Goal: Information Seeking & Learning: Learn about a topic

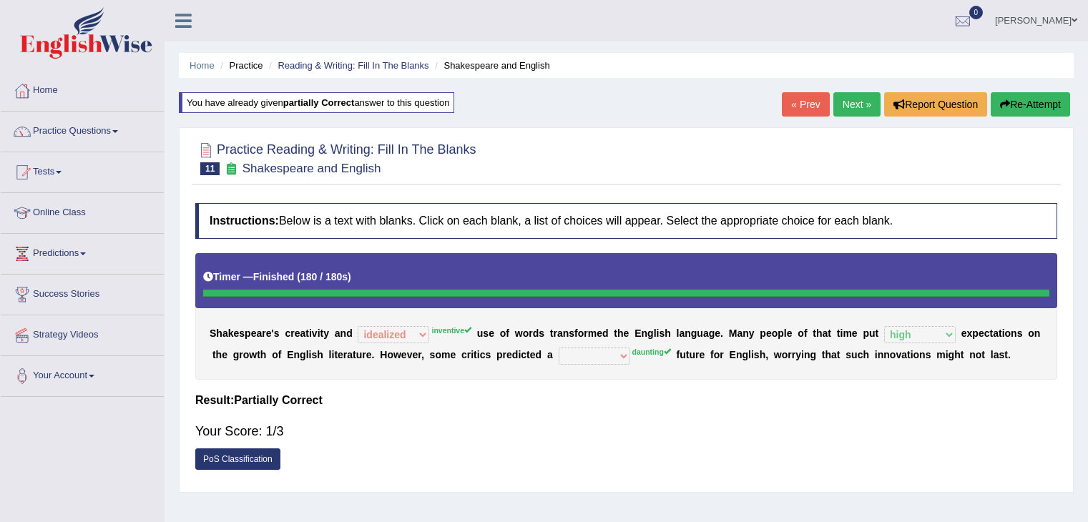
select select "idealized"
select select "high"
click at [1023, 109] on button "Re-Attempt" at bounding box center [1030, 104] width 79 height 24
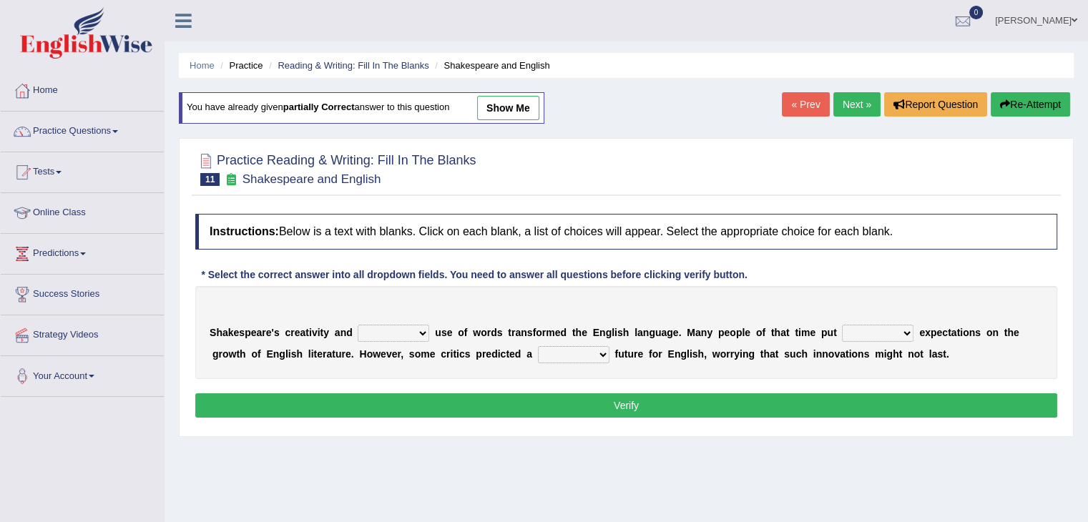
click at [412, 332] on select "idealized intensive fancied inventive" at bounding box center [394, 333] width 72 height 17
click at [427, 442] on div "Home Practice Reading & Writing: Fill In The Blanks Shakespeare and English You…" at bounding box center [626, 357] width 923 height 715
click at [369, 336] on select "idealized intensive fancied inventive" at bounding box center [394, 333] width 72 height 17
select select "idealized"
click at [358, 325] on select "idealized intensive fancied inventive" at bounding box center [394, 333] width 72 height 17
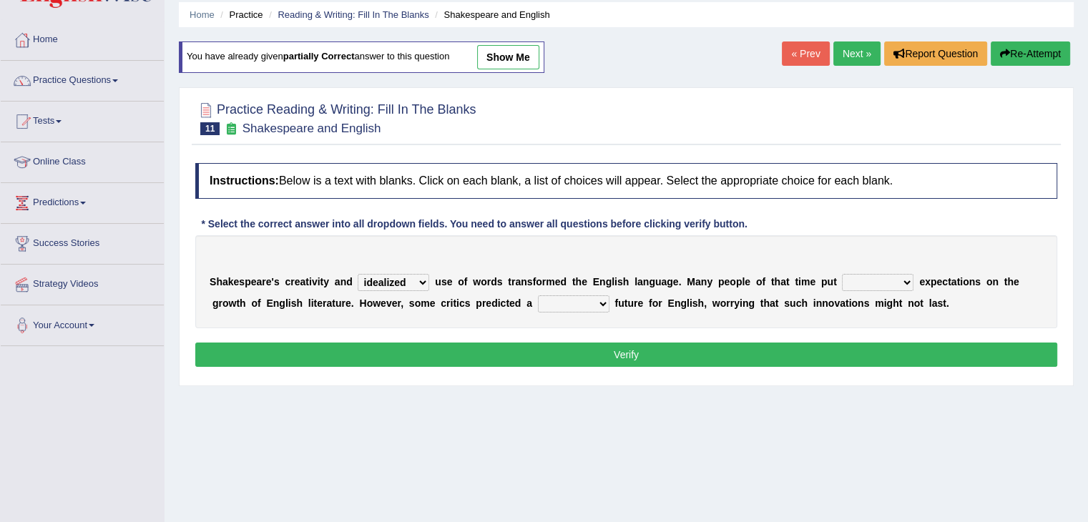
scroll to position [72, 0]
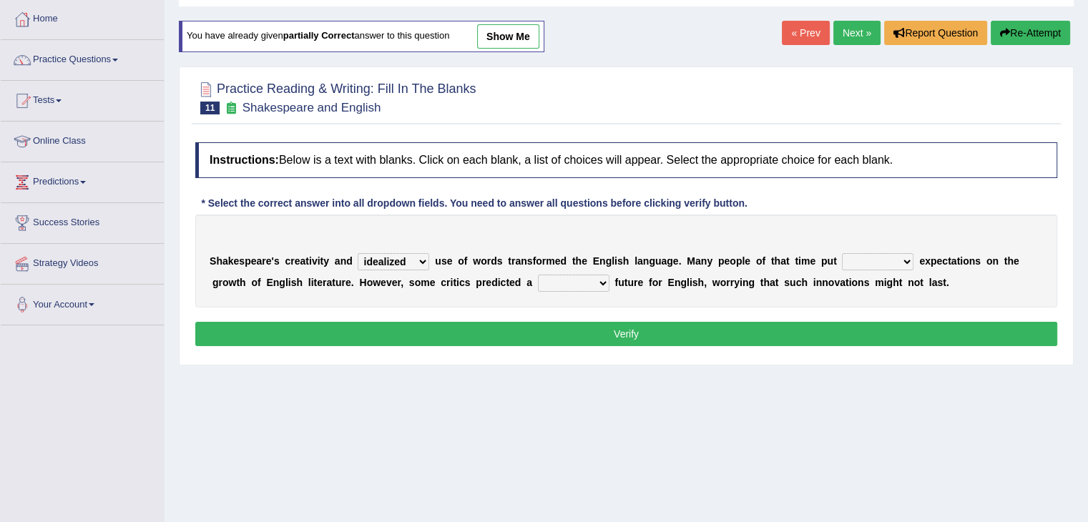
click at [871, 260] on select "wide much high more" at bounding box center [878, 261] width 72 height 17
select select "high"
click at [842, 253] on select "wide much high more" at bounding box center [878, 261] width 72 height 17
click at [581, 275] on select "monetary promising irresistible daunting" at bounding box center [574, 283] width 72 height 17
select select "promising"
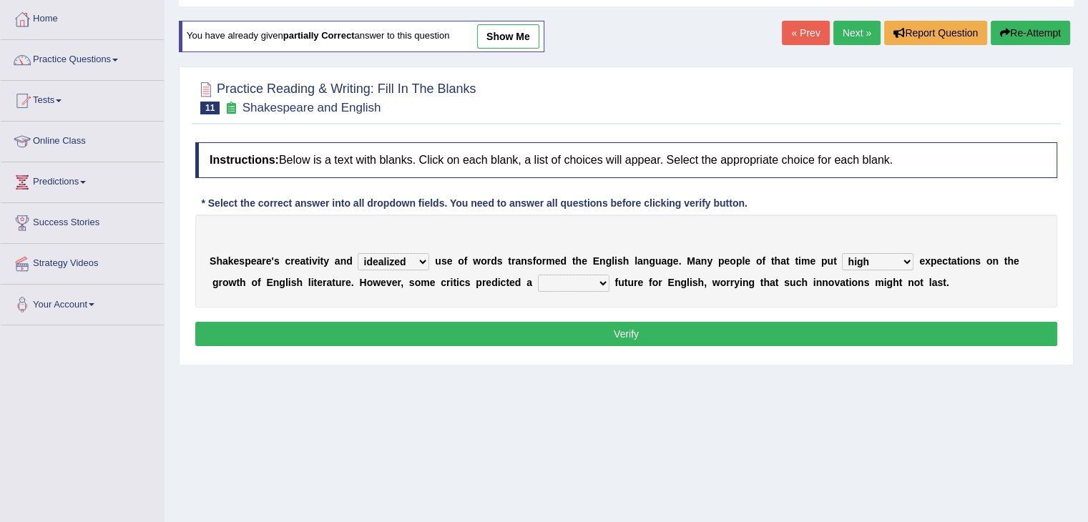
click at [538, 275] on select "monetary promising irresistible daunting" at bounding box center [574, 283] width 72 height 17
click at [589, 338] on button "Verify" at bounding box center [626, 334] width 862 height 24
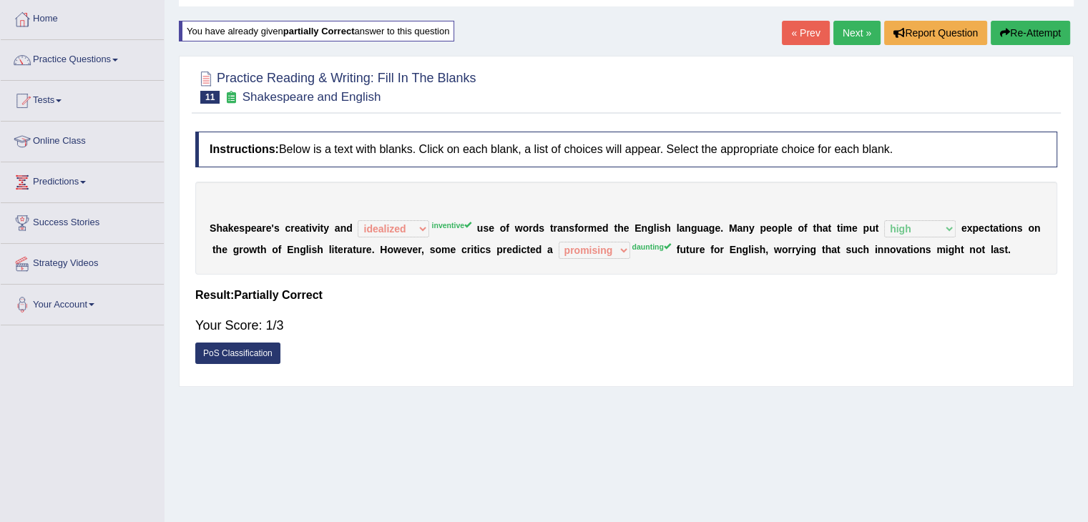
click at [855, 38] on link "Next »" at bounding box center [856, 33] width 47 height 24
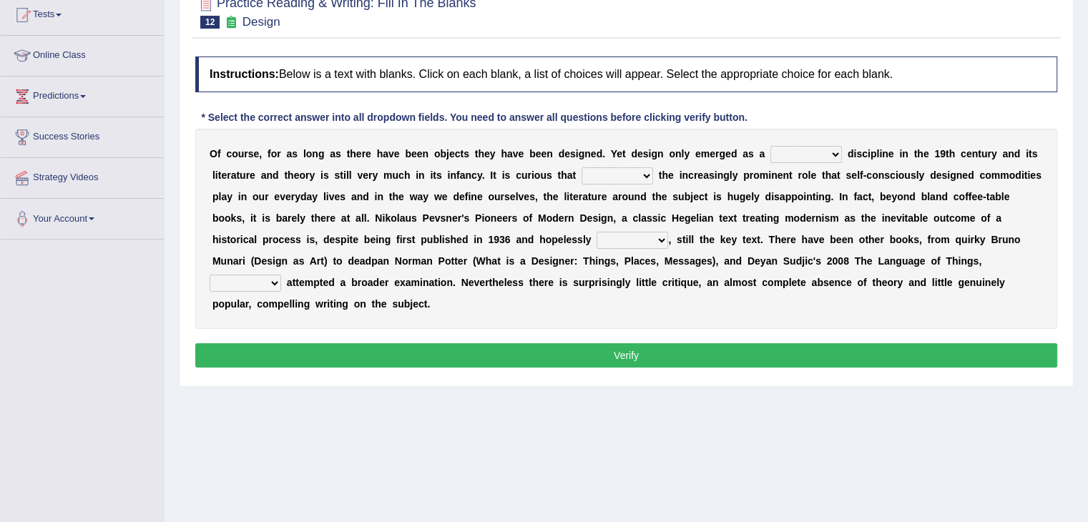
scroll to position [86, 0]
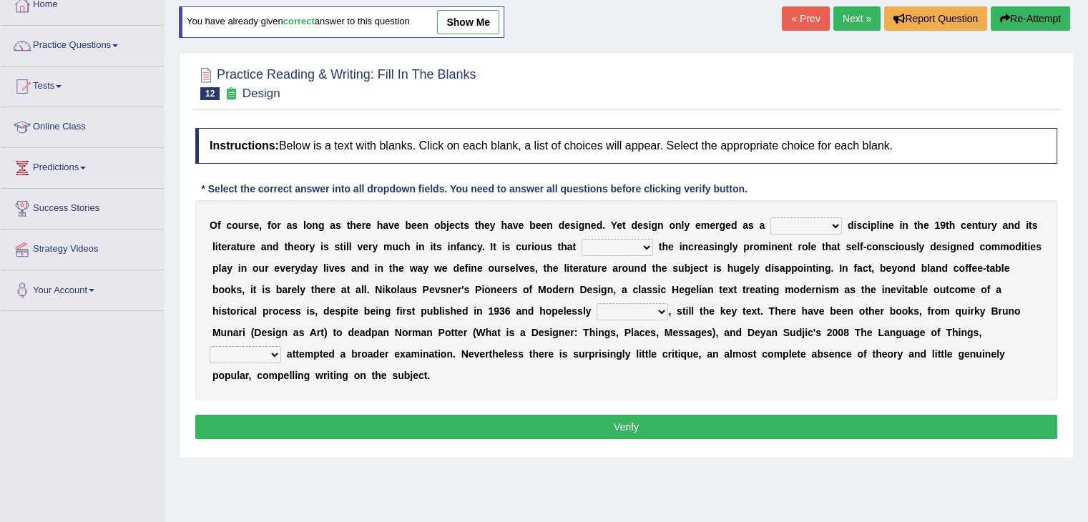
click at [790, 219] on select "bilateral ubiquitous foremost dedicated" at bounding box center [806, 225] width 72 height 17
select select "bilateral"
click at [770, 217] on select "bilateral ubiquitous foremost dedicated" at bounding box center [806, 225] width 72 height 17
click at [621, 245] on select "since despite within through" at bounding box center [618, 247] width 72 height 17
select select "since"
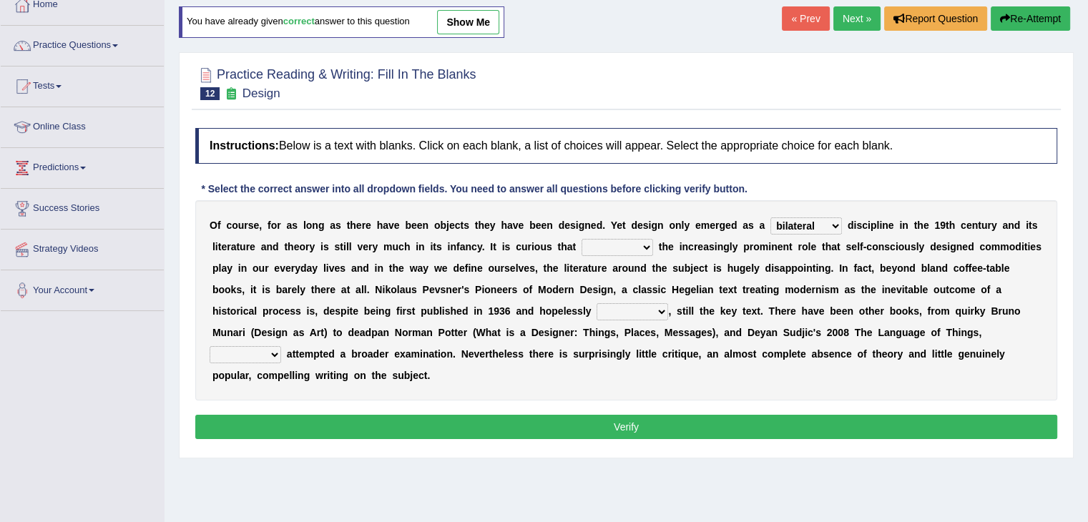
click at [582, 239] on select "since despite within through" at bounding box center [618, 247] width 72 height 17
click at [609, 321] on div "O f c o u r s e , f o r a s l o n g a s t h e r e h a v e b e e n o b j e c t s…" at bounding box center [626, 300] width 862 height 200
click at [608, 308] on select "dates dating date dated" at bounding box center [633, 311] width 72 height 17
select select "date"
click at [597, 303] on select "dates dating date dated" at bounding box center [633, 311] width 72 height 17
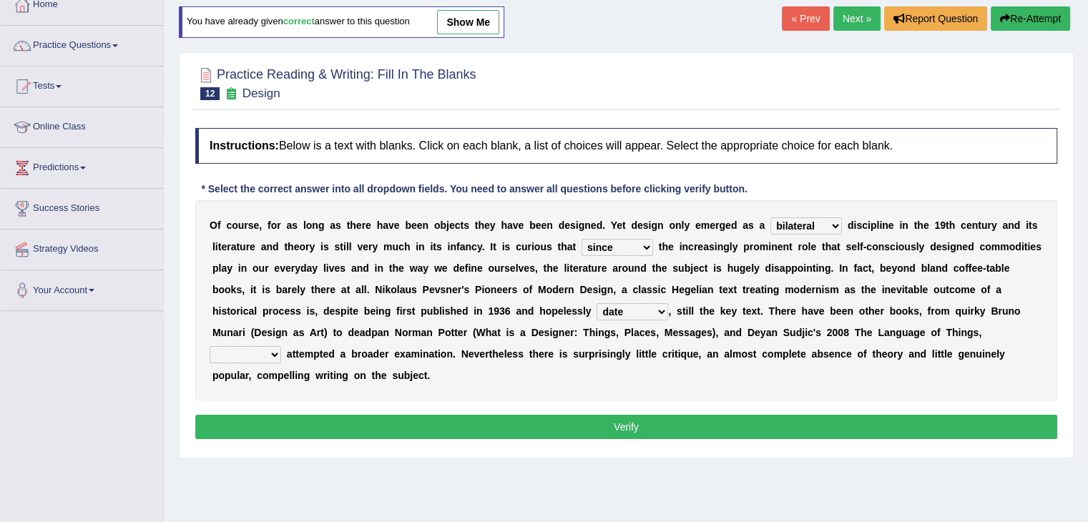
click at [252, 349] on select "which then however as" at bounding box center [246, 354] width 72 height 17
select select "however"
click at [210, 346] on select "which then however as" at bounding box center [246, 354] width 72 height 17
click at [335, 406] on div "Instructions: Below is a text with blanks. Click on each blank, a list of choic…" at bounding box center [626, 286] width 869 height 330
click at [343, 433] on button "Verify" at bounding box center [626, 427] width 862 height 24
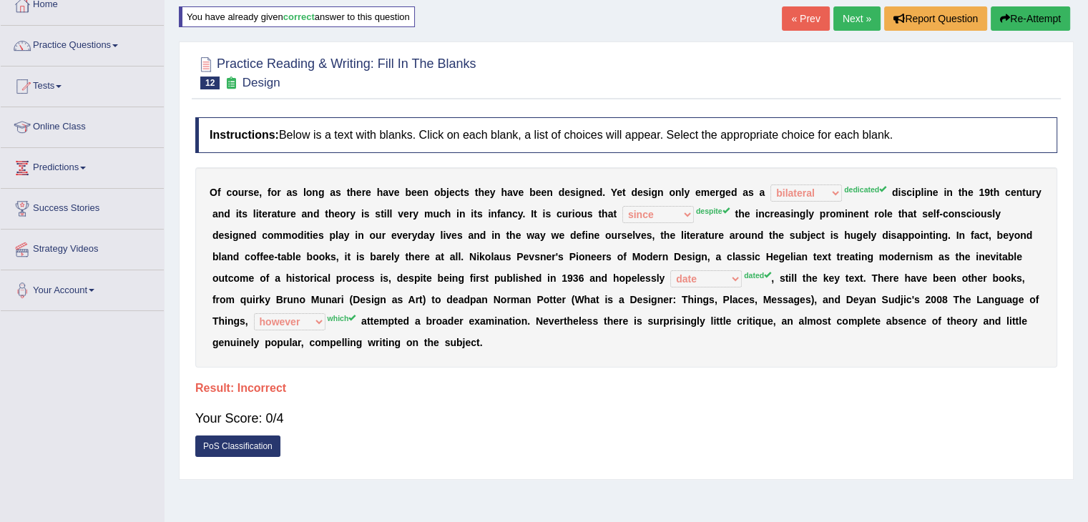
click at [843, 17] on link "Next »" at bounding box center [856, 18] width 47 height 24
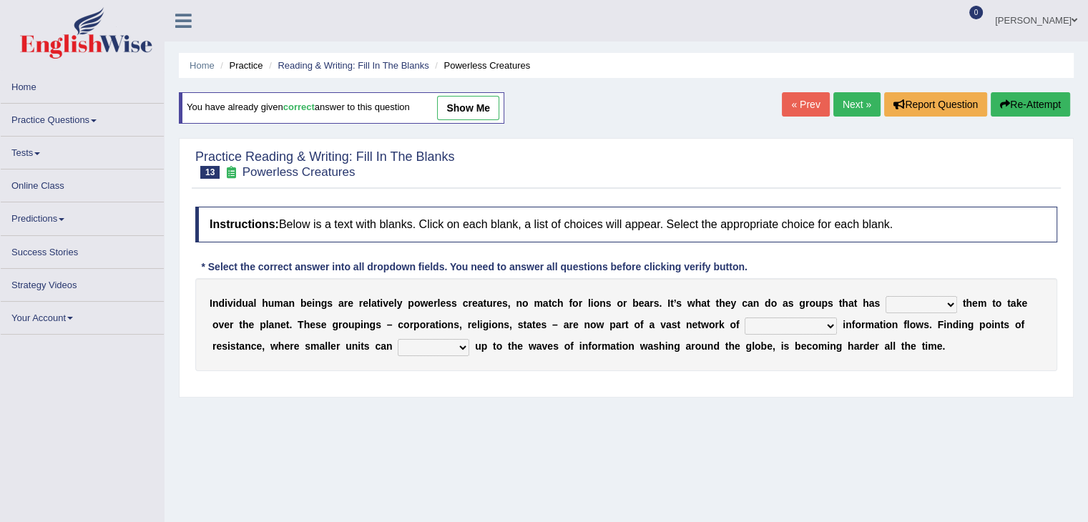
click at [936, 304] on select "enabled contended embodied conjured" at bounding box center [922, 304] width 72 height 17
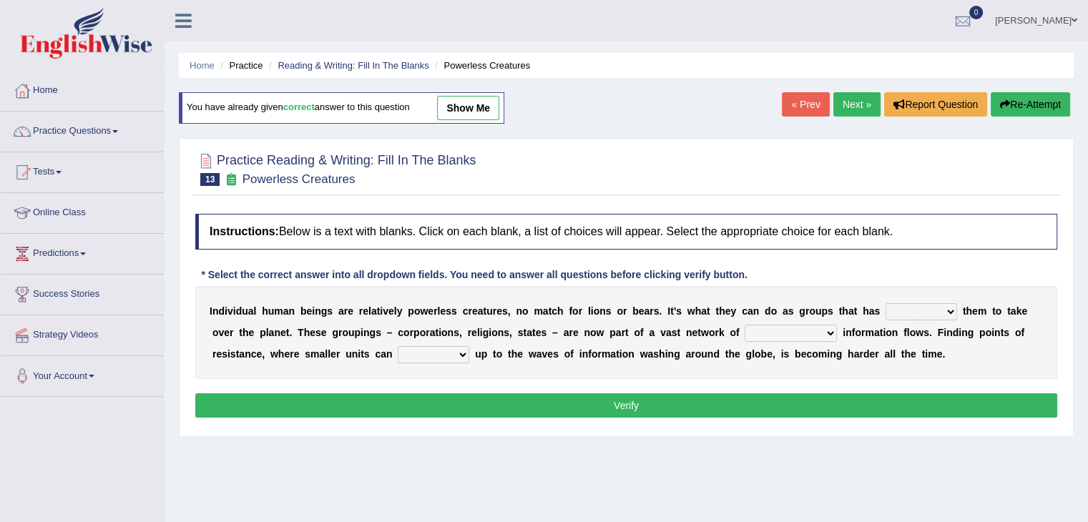
select select "embodied"
click at [886, 303] on select "enabled contended embodied conjured" at bounding box center [922, 311] width 72 height 17
click at [823, 325] on select "interconnected overlapping fastened exploited" at bounding box center [791, 333] width 92 height 17
select select "overlapping"
click at [745, 325] on select "interconnected overlapping fastened exploited" at bounding box center [791, 333] width 92 height 17
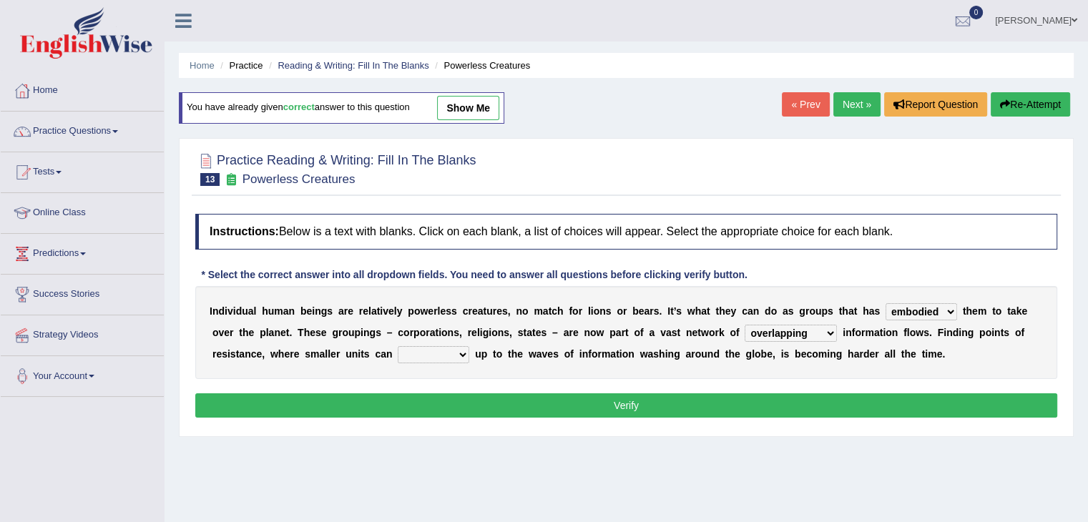
click at [457, 351] on select "stand raise hail pump" at bounding box center [434, 354] width 72 height 17
select select "stand"
click at [398, 346] on select "stand raise hail pump" at bounding box center [434, 354] width 72 height 17
click at [503, 411] on button "Verify" at bounding box center [626, 405] width 862 height 24
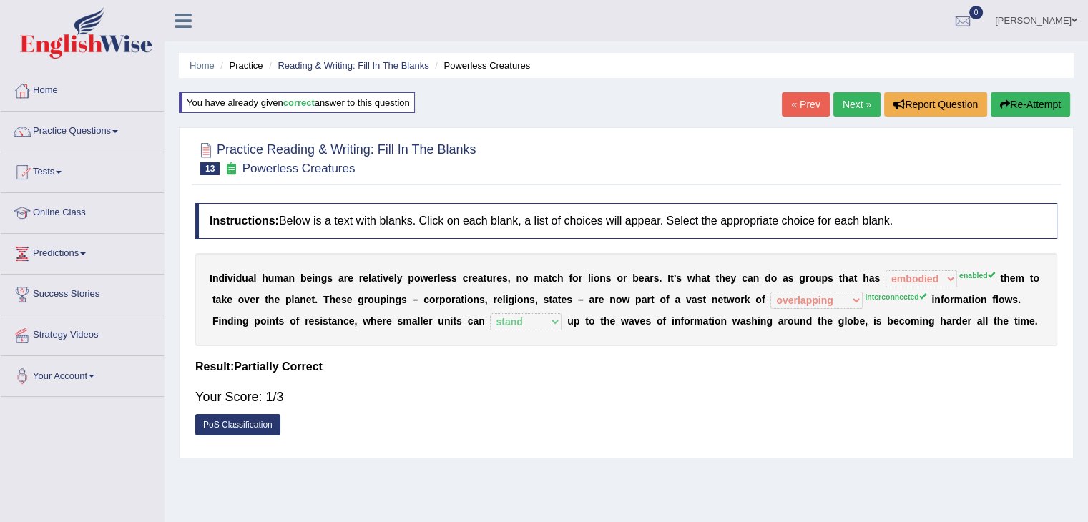
click at [112, 141] on link "Practice Questions" at bounding box center [82, 130] width 163 height 36
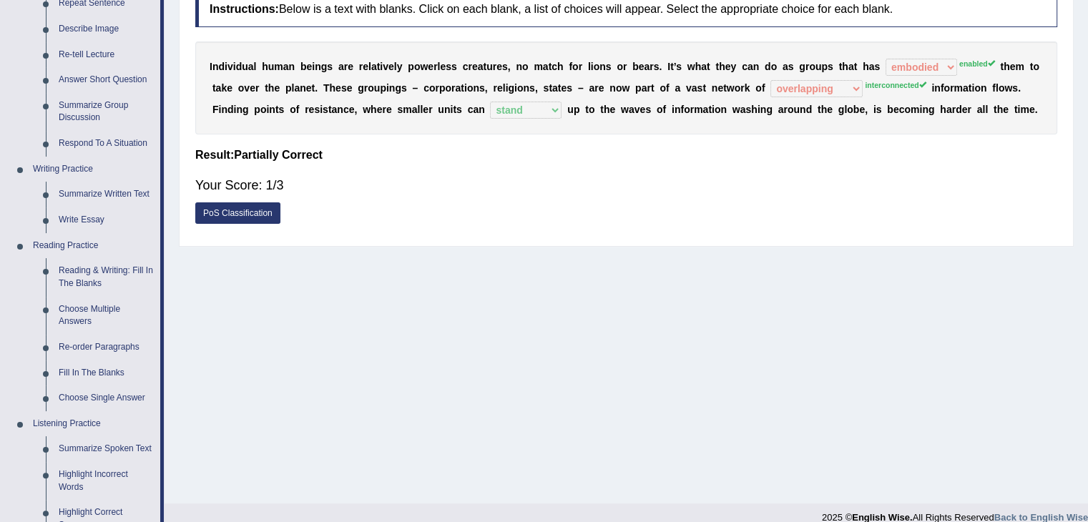
scroll to position [72, 0]
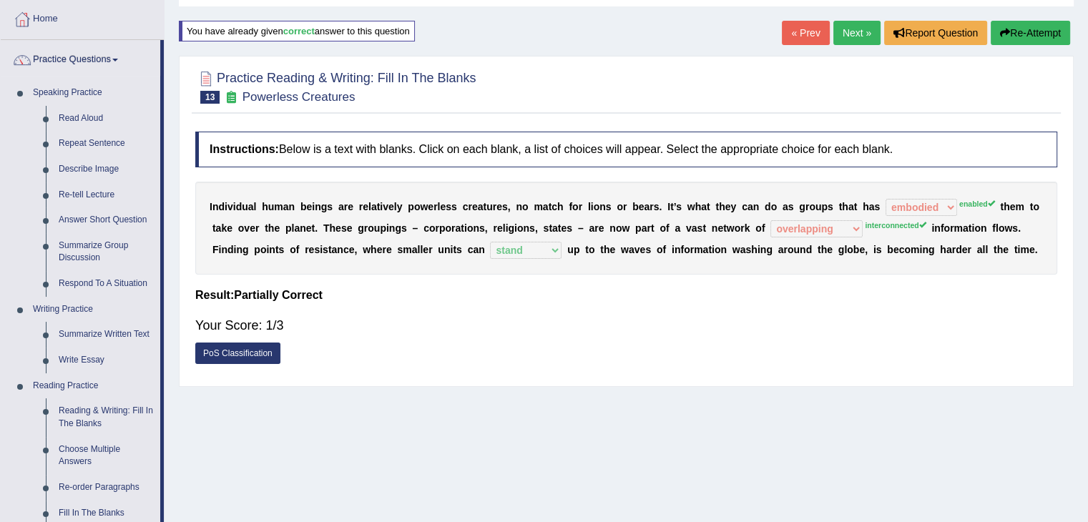
click at [843, 26] on link "Next »" at bounding box center [856, 33] width 47 height 24
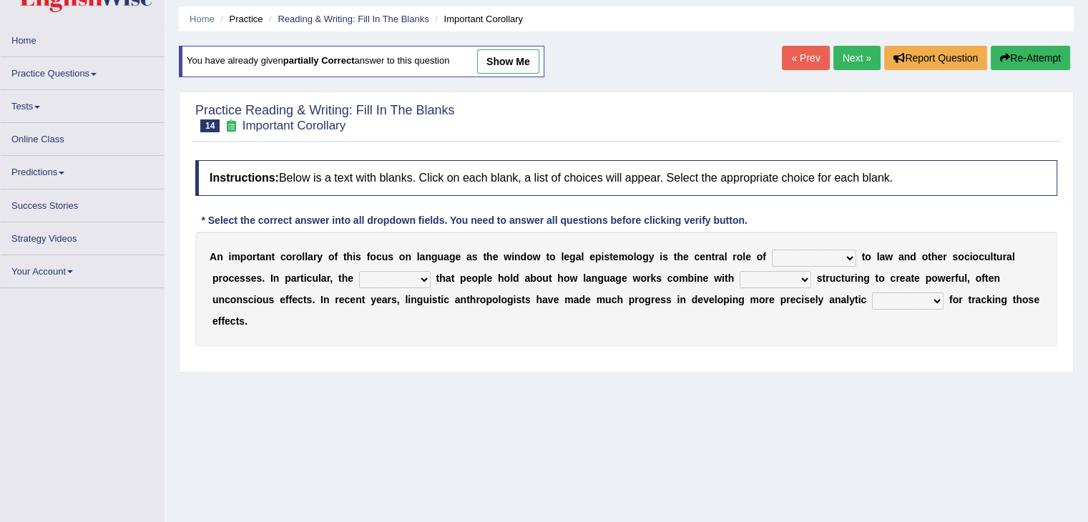
scroll to position [72, 0]
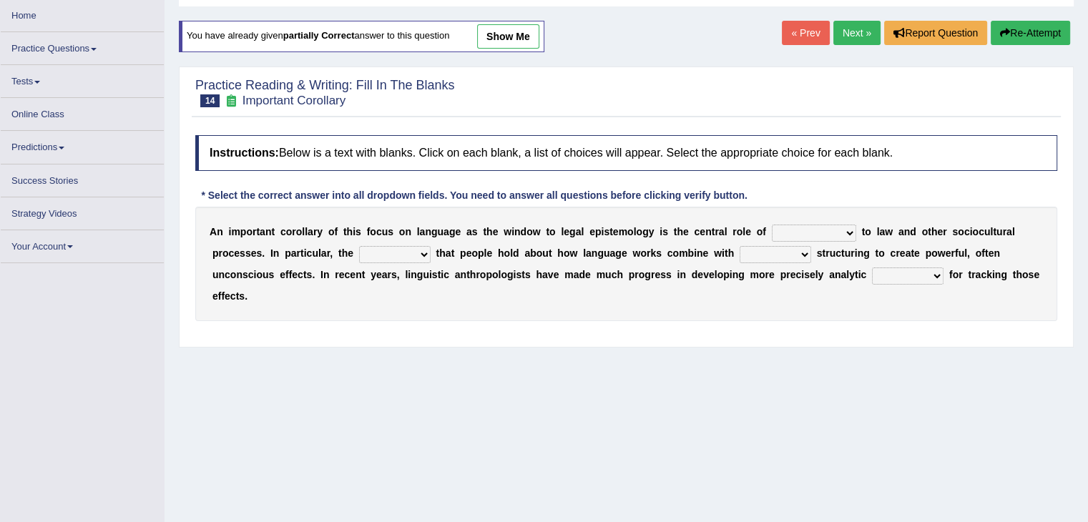
click at [799, 225] on select "discourse epoch dialect acquaintance" at bounding box center [814, 233] width 84 height 17
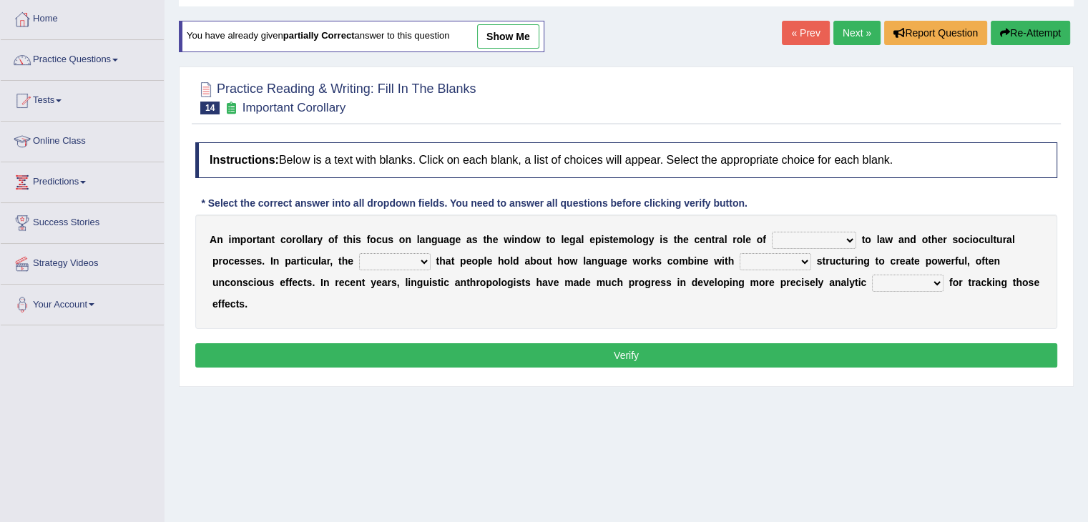
select select "discourse"
click at [772, 232] on select "discourse epoch dialect acquaintance" at bounding box center [814, 240] width 84 height 17
click at [913, 266] on div "A n i m p o r t a n t c o r o l l a r y o f t h i s f o c u s o n l a n g u a g…" at bounding box center [626, 272] width 862 height 114
click at [908, 283] on select "tools appetite albums stroke" at bounding box center [908, 283] width 72 height 17
select select "tools"
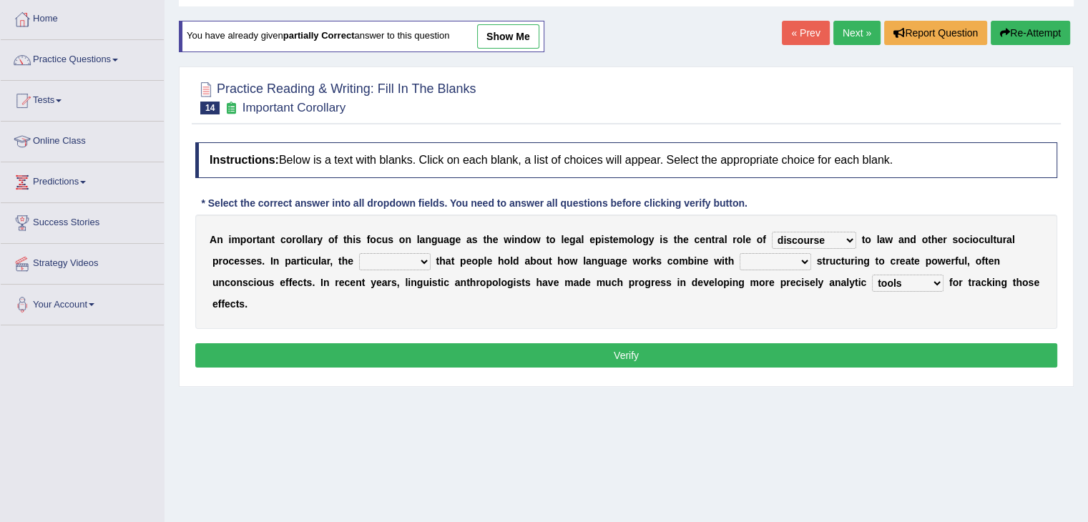
click at [872, 275] on select "tools appetite albums stroke" at bounding box center [908, 283] width 72 height 17
click at [760, 272] on div "A n i m p o r t a n t c o r o l l a r y o f t h i s f o c u s o n l a n g u a g…" at bounding box center [626, 272] width 862 height 114
click at [760, 265] on select "mandatory linguistic legitimate customary" at bounding box center [776, 261] width 72 height 17
select select "mandatory"
click at [740, 253] on select "mandatory linguistic legitimate customary" at bounding box center [776, 261] width 72 height 17
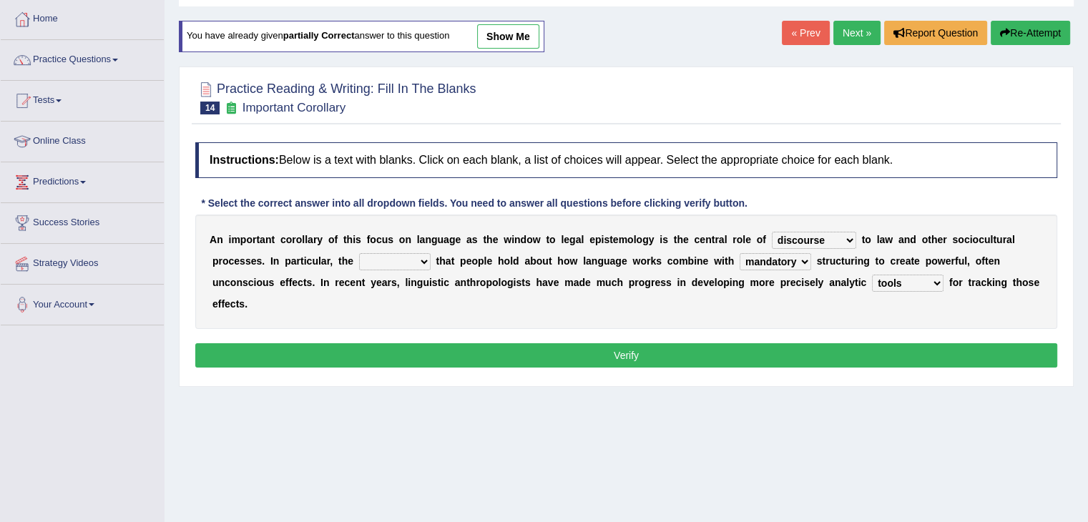
click at [401, 267] on select "deviation besmirch consent ideas" at bounding box center [395, 261] width 72 height 17
select select "besmirch"
click at [359, 253] on select "deviation besmirch consent ideas" at bounding box center [395, 261] width 72 height 17
click at [617, 357] on button "Verify" at bounding box center [626, 355] width 862 height 24
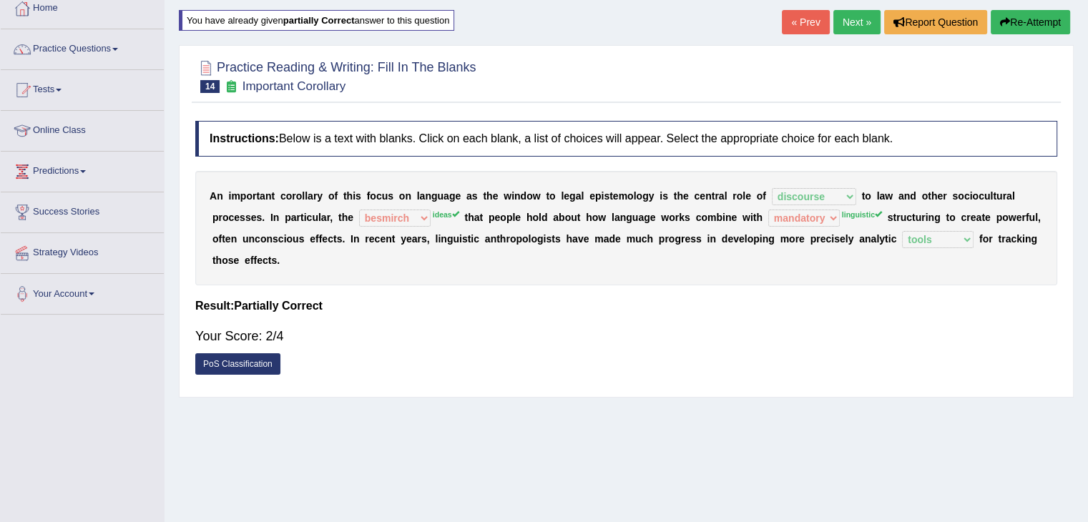
scroll to position [0, 0]
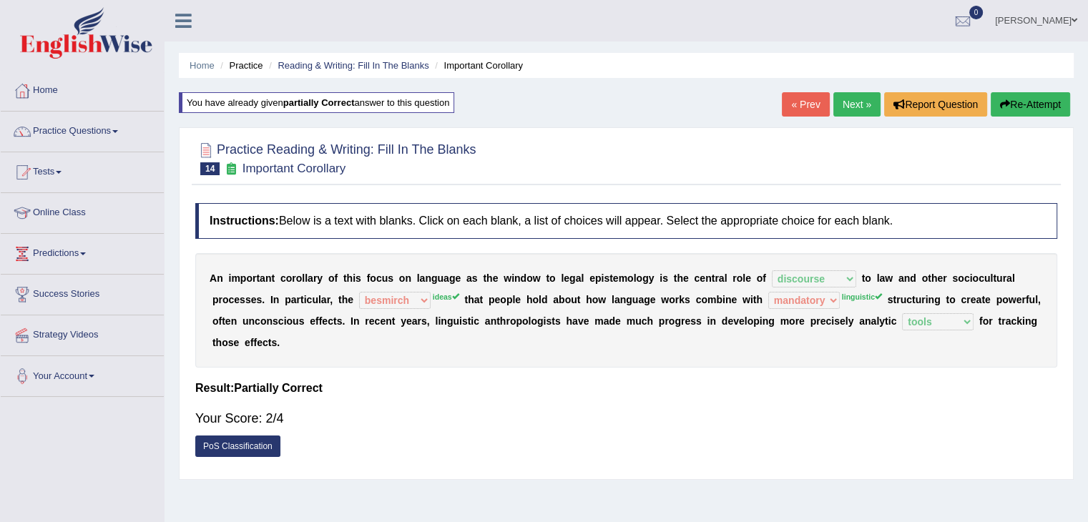
click at [849, 107] on link "Next »" at bounding box center [856, 104] width 47 height 24
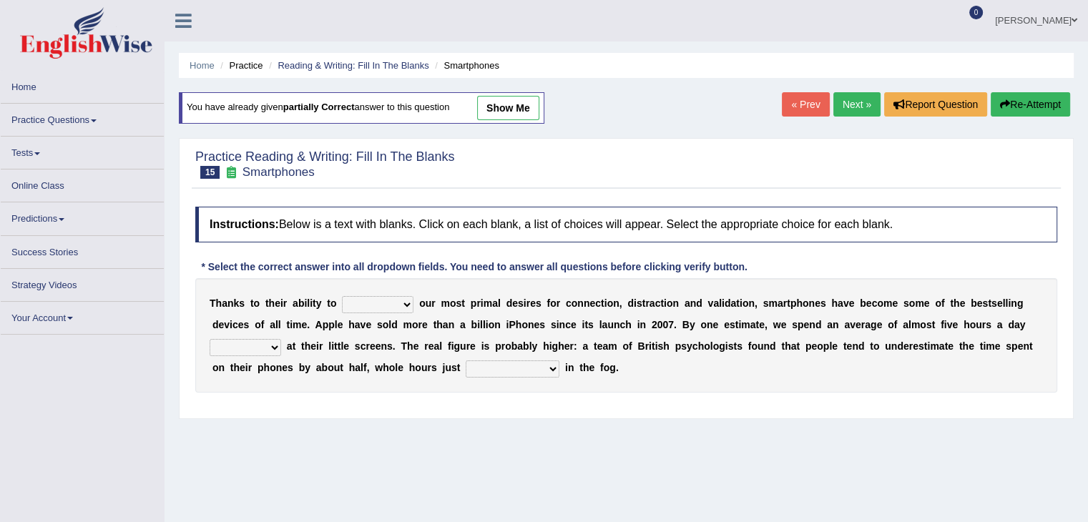
click at [378, 310] on select "hijack describe sharpen conserve" at bounding box center [378, 304] width 72 height 17
select select "describe"
click at [342, 296] on select "hijack describe sharpen conserve" at bounding box center [378, 304] width 72 height 17
click at [286, 351] on div "T [PERSON_NAME] t o t h e i r a b i l i t y t o hijack describe [PERSON_NAME] c…" at bounding box center [626, 335] width 862 height 114
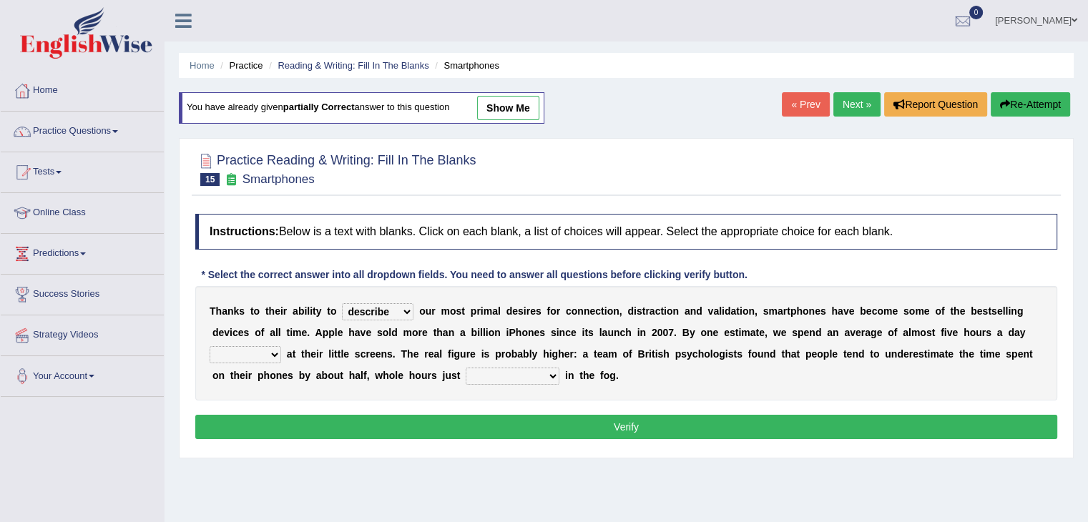
click at [268, 348] on select "watching waggling snoring staring" at bounding box center [246, 354] width 72 height 17
select select "watching"
click at [210, 346] on select "watching waggling snoring staring" at bounding box center [246, 354] width 72 height 17
click at [485, 376] on select "has evaporated evaporating evaporate evaporates" at bounding box center [513, 376] width 94 height 17
select select "has evaporated"
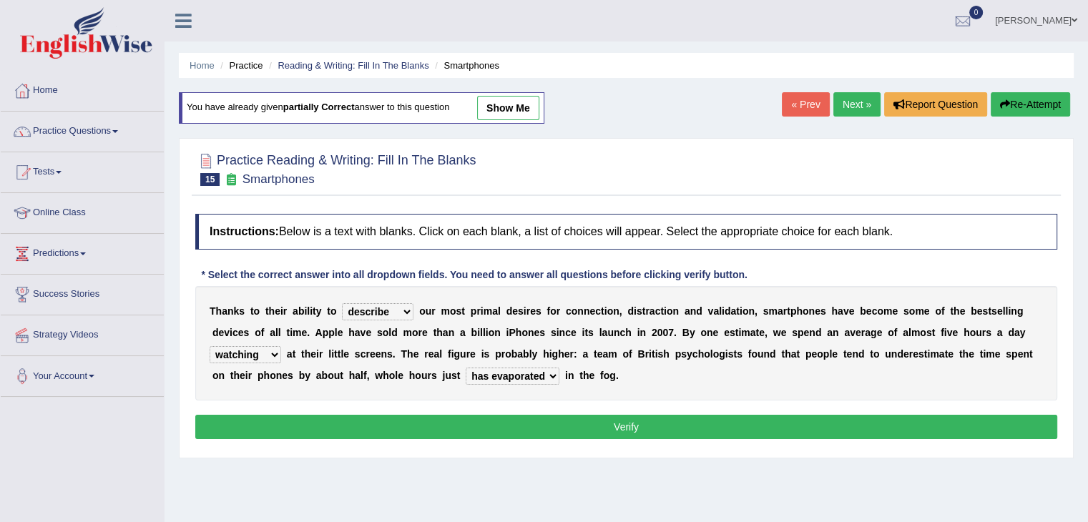
click at [466, 368] on select "has evaporated evaporating evaporate evaporates" at bounding box center [513, 376] width 94 height 17
click at [632, 424] on button "Verify" at bounding box center [626, 427] width 862 height 24
